Goal: Find specific page/section: Find specific page/section

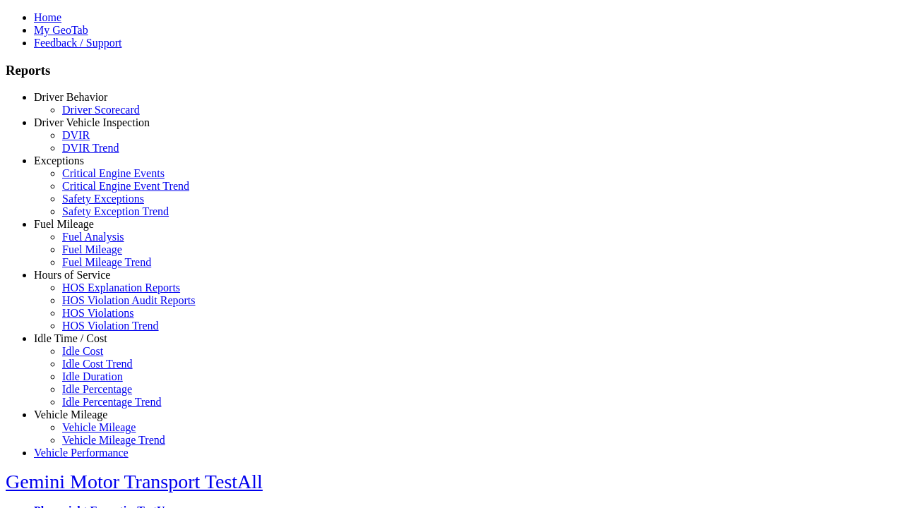
click at [81, 344] on link "Idle Time / Cost" at bounding box center [70, 338] width 73 height 12
click at [92, 396] on link "Idle Percentage Trend" at bounding box center [111, 402] width 99 height 12
select select "**"
type input "*********"
